Goal: Information Seeking & Learning: Learn about a topic

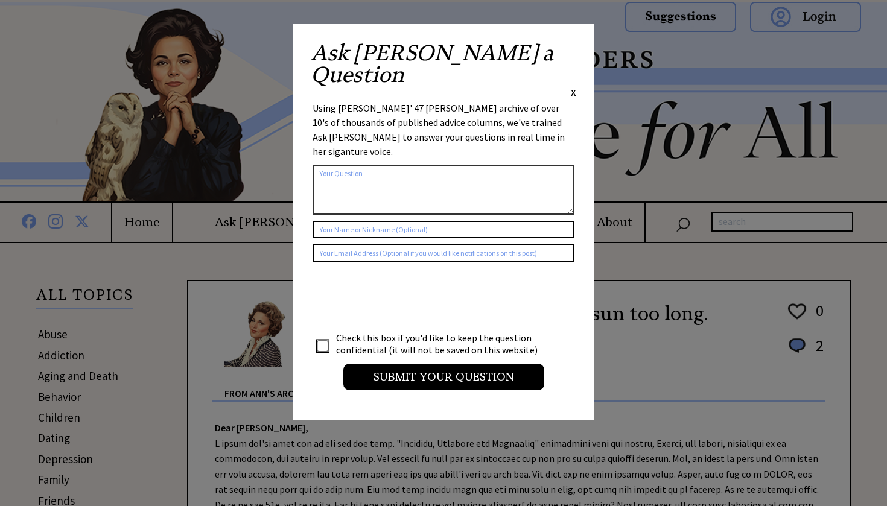
click at [573, 86] on span "X" at bounding box center [573, 92] width 5 height 12
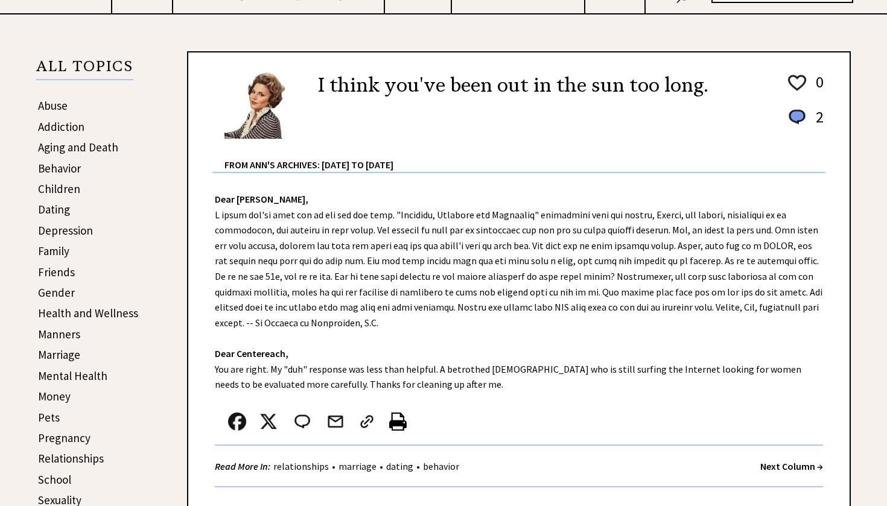
scroll to position [234, 0]
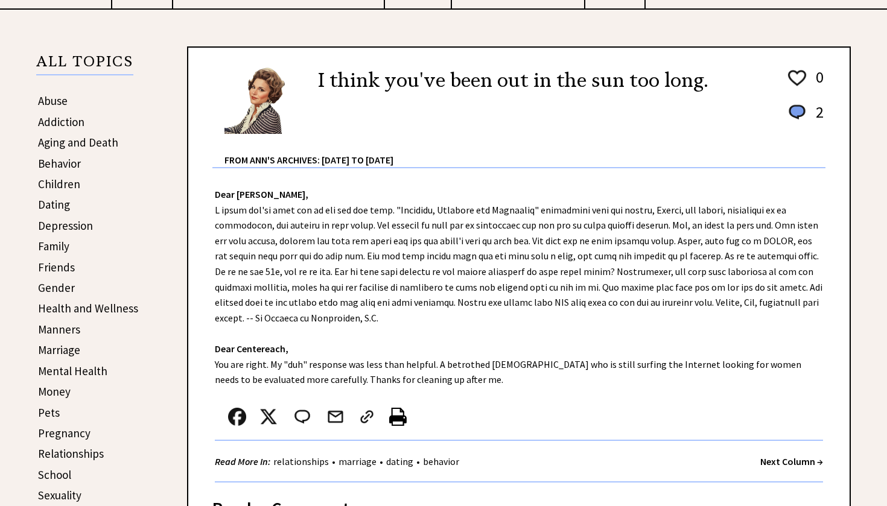
click at [53, 344] on link "Marriage" at bounding box center [59, 350] width 42 height 14
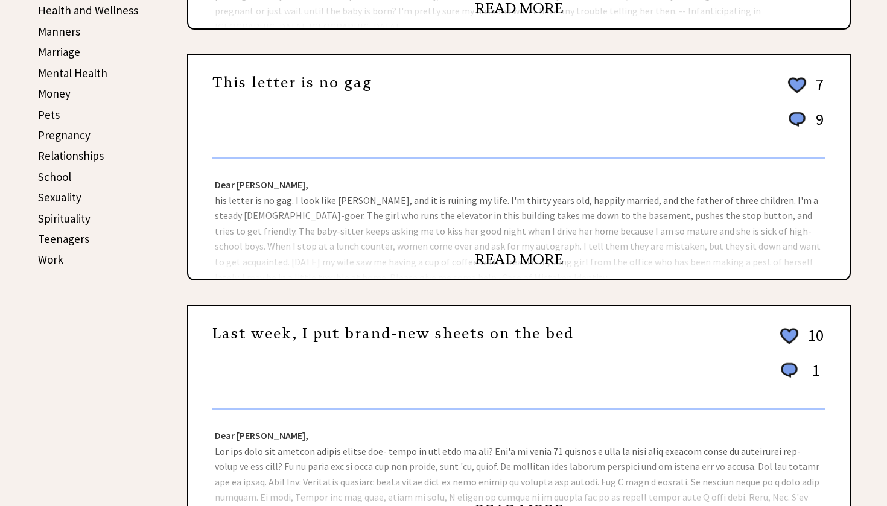
scroll to position [533, 0]
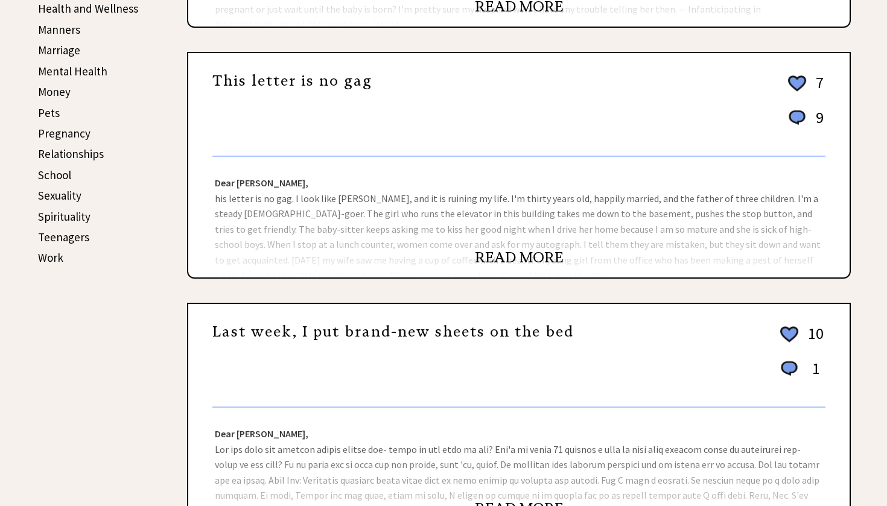
click at [501, 258] on link "READ MORE" at bounding box center [519, 258] width 89 height 18
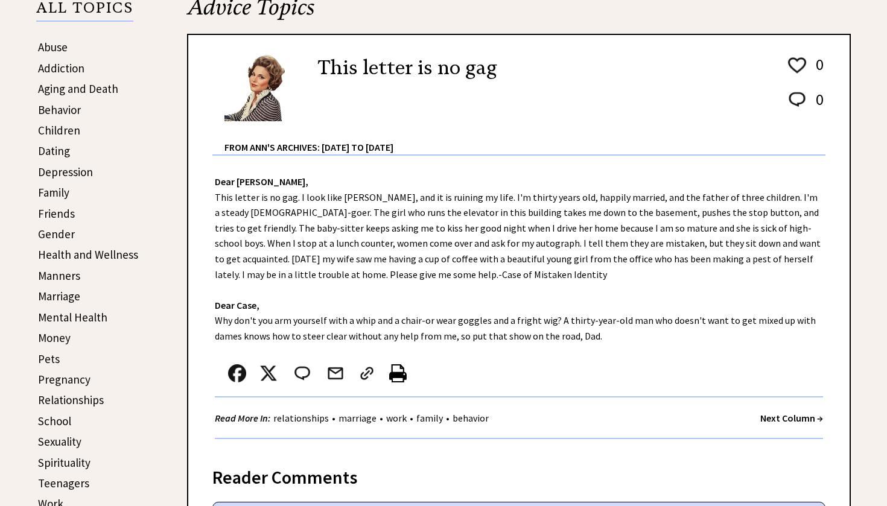
scroll to position [290, 0]
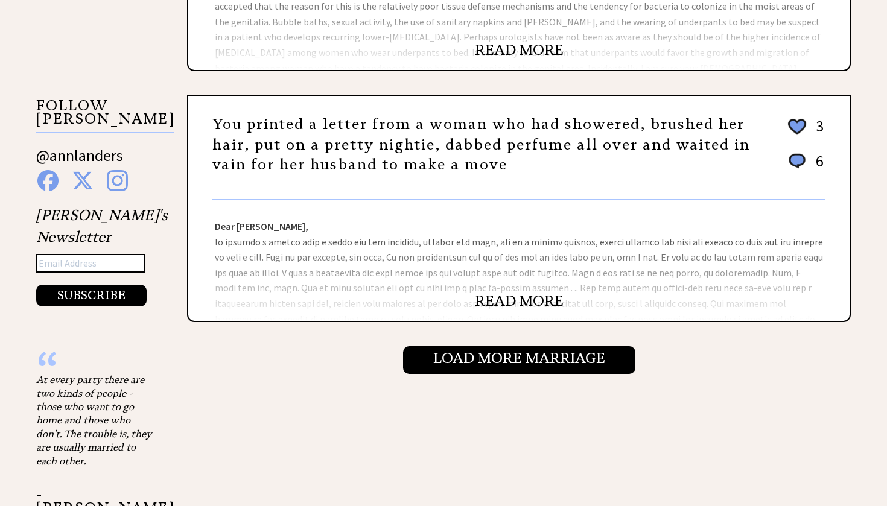
scroll to position [1247, 0]
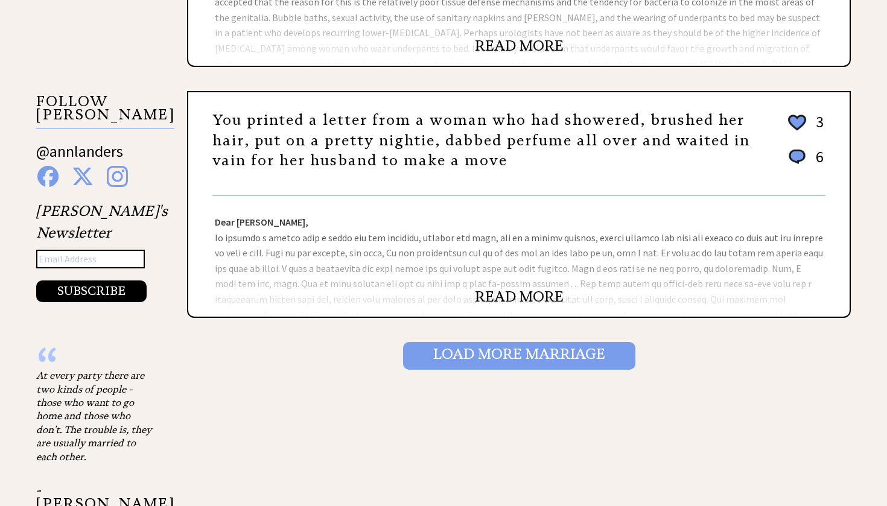
click at [473, 355] on input "Load More Marriage" at bounding box center [519, 356] width 232 height 28
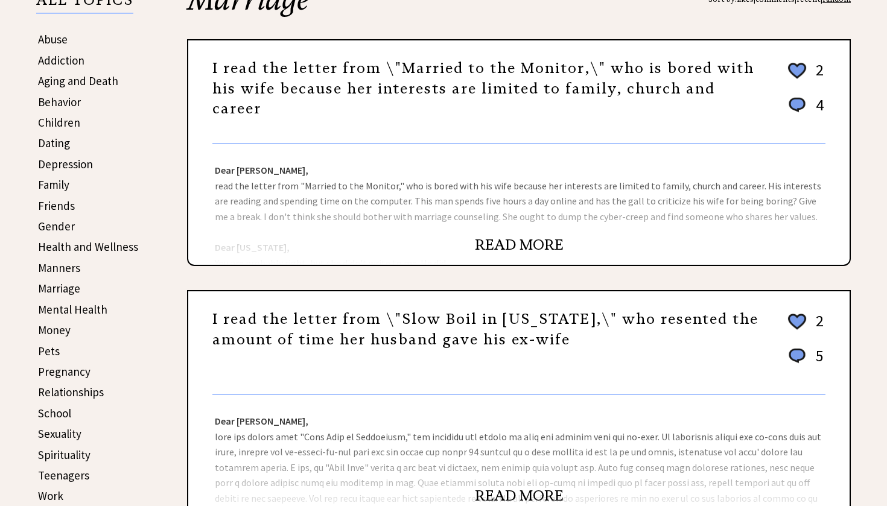
scroll to position [296, 0]
